Goal: Task Accomplishment & Management: Use online tool/utility

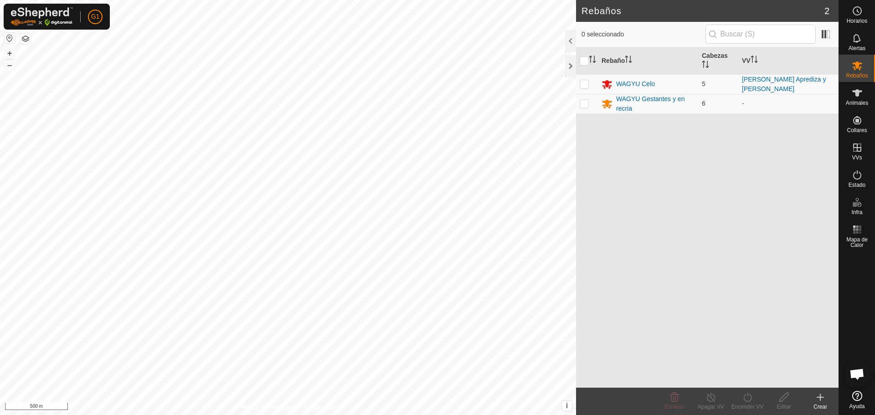
click at [12, 37] on button "button" at bounding box center [9, 38] width 11 height 11
click at [584, 86] on p-checkbox at bounding box center [583, 83] width 9 height 7
click at [584, 87] on p-checkbox at bounding box center [583, 83] width 9 height 7
checkbox input "false"
click at [634, 82] on div "WAGYU Celo" at bounding box center [635, 84] width 39 height 10
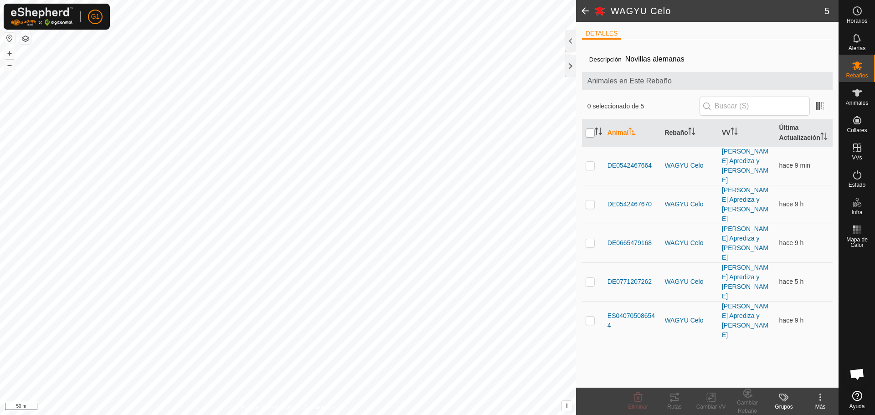
click at [591, 136] on input "checkbox" at bounding box center [589, 132] width 9 height 9
checkbox input "true"
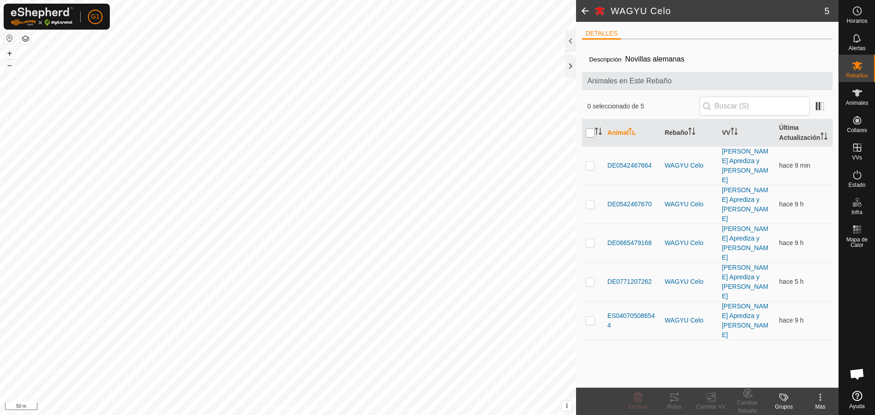
checkbox input "true"
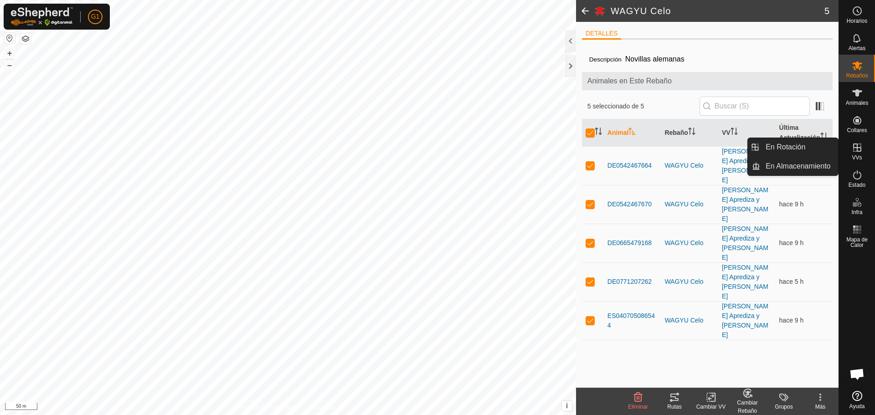
click at [859, 147] on icon at bounding box center [857, 147] width 8 height 8
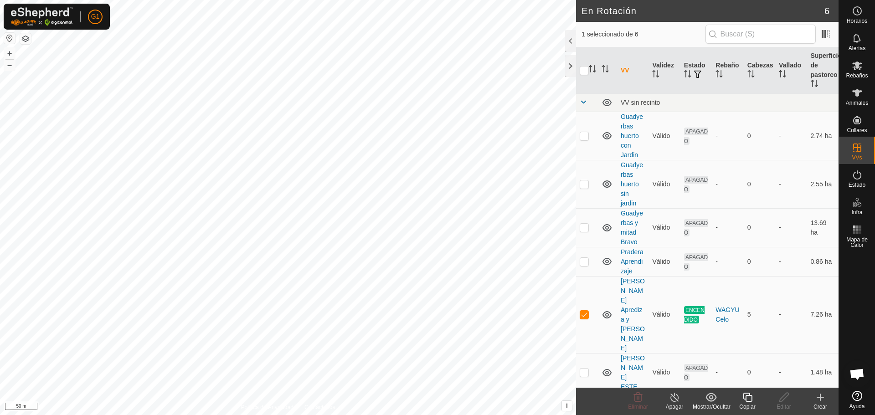
click at [753, 402] on copy-svg-icon at bounding box center [747, 397] width 36 height 11
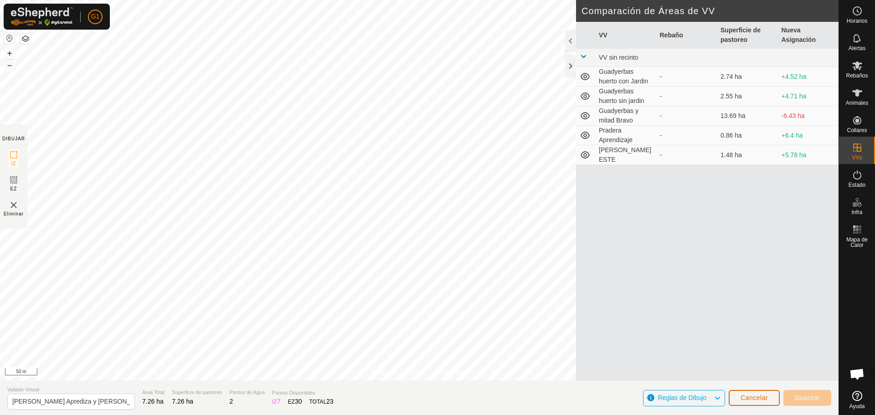
click at [769, 400] on button "Cancelar" at bounding box center [753, 398] width 51 height 16
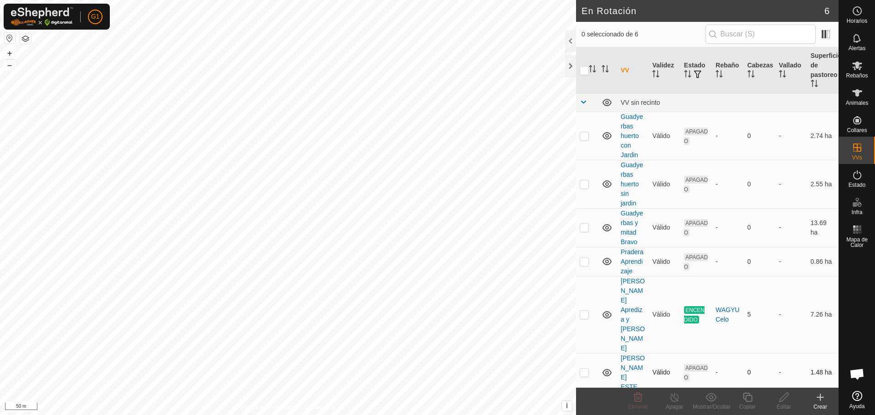
checkbox input "true"
click at [747, 404] on div "Copiar" at bounding box center [747, 407] width 36 height 8
